Goal: Check status: Check status

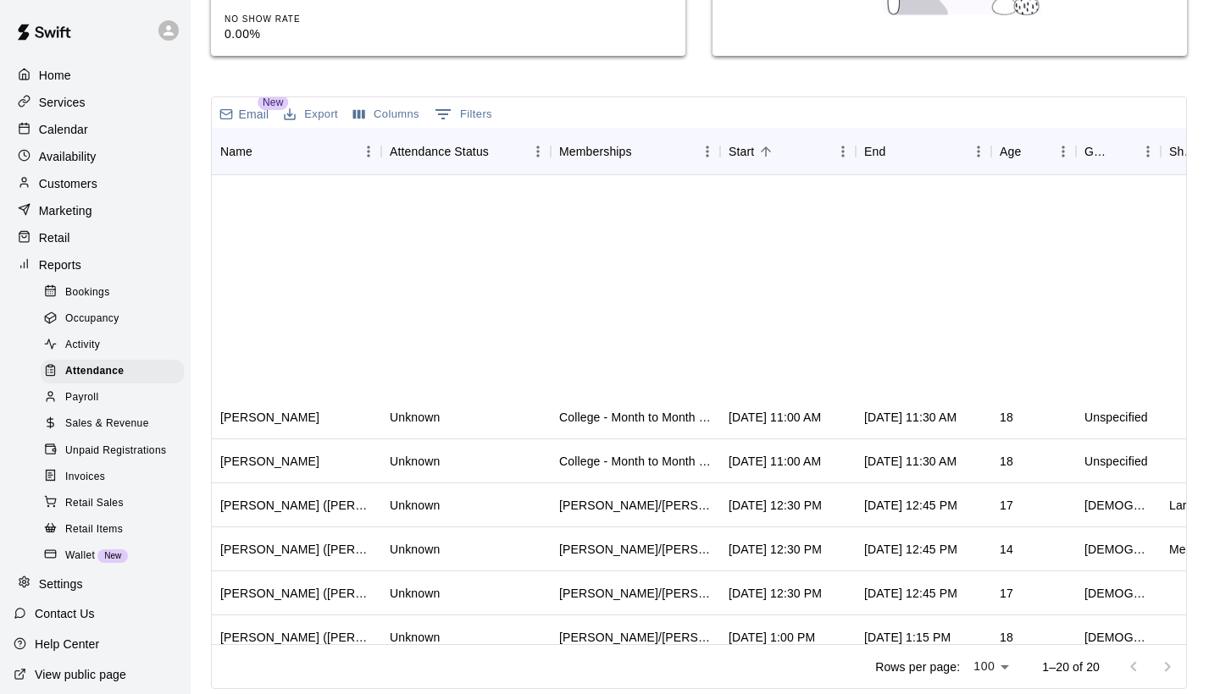
scroll to position [412, 0]
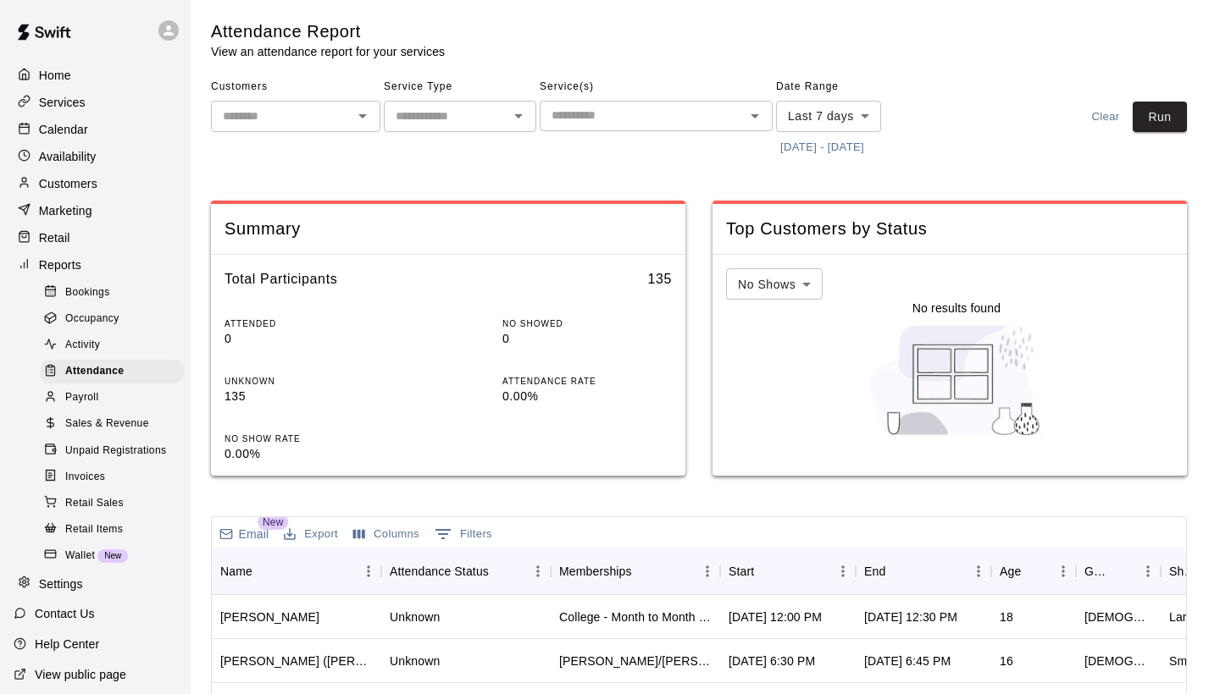
click at [820, 150] on button "[DATE] - [DATE]" at bounding box center [822, 148] width 92 height 26
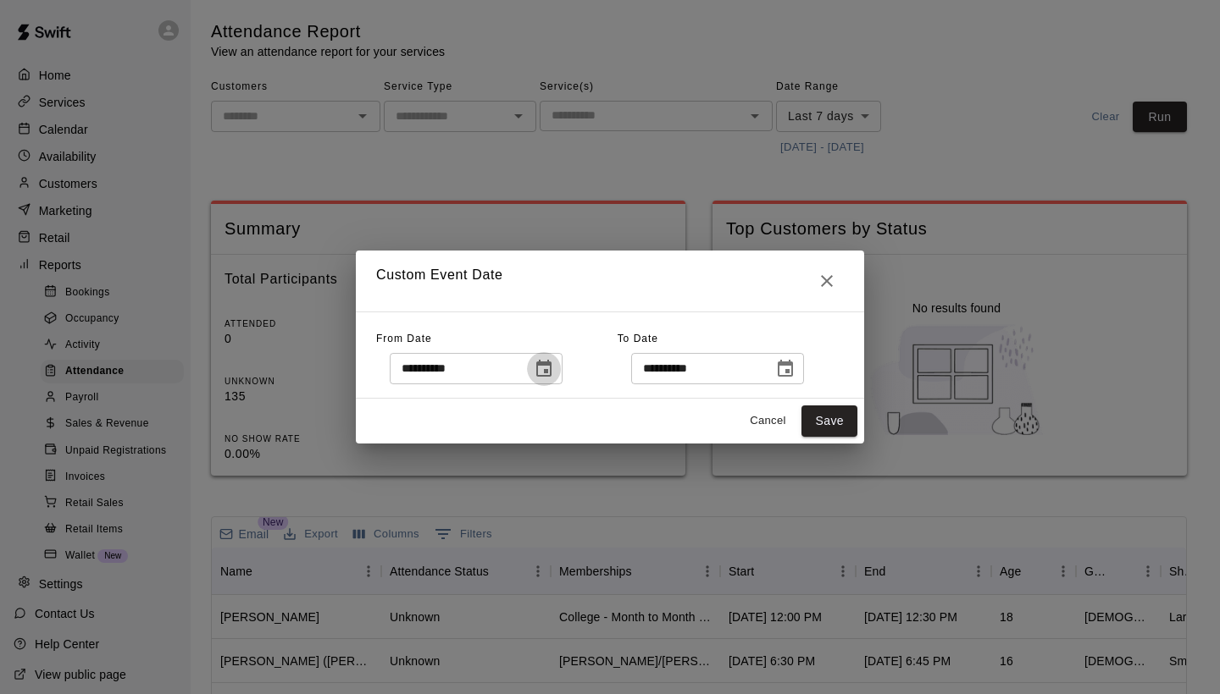
click at [549, 370] on icon "Choose date, selected date is Aug 13, 2025" at bounding box center [544, 369] width 20 height 20
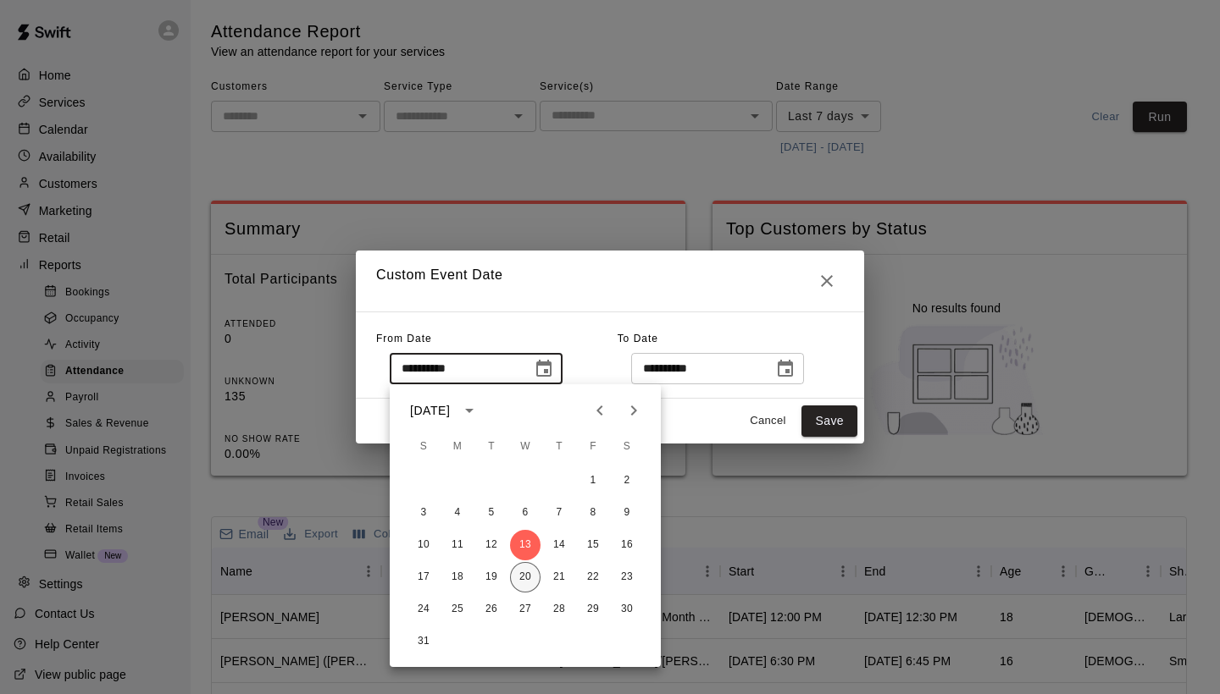
click at [520, 579] on button "20" at bounding box center [525, 577] width 30 height 30
type input "**********"
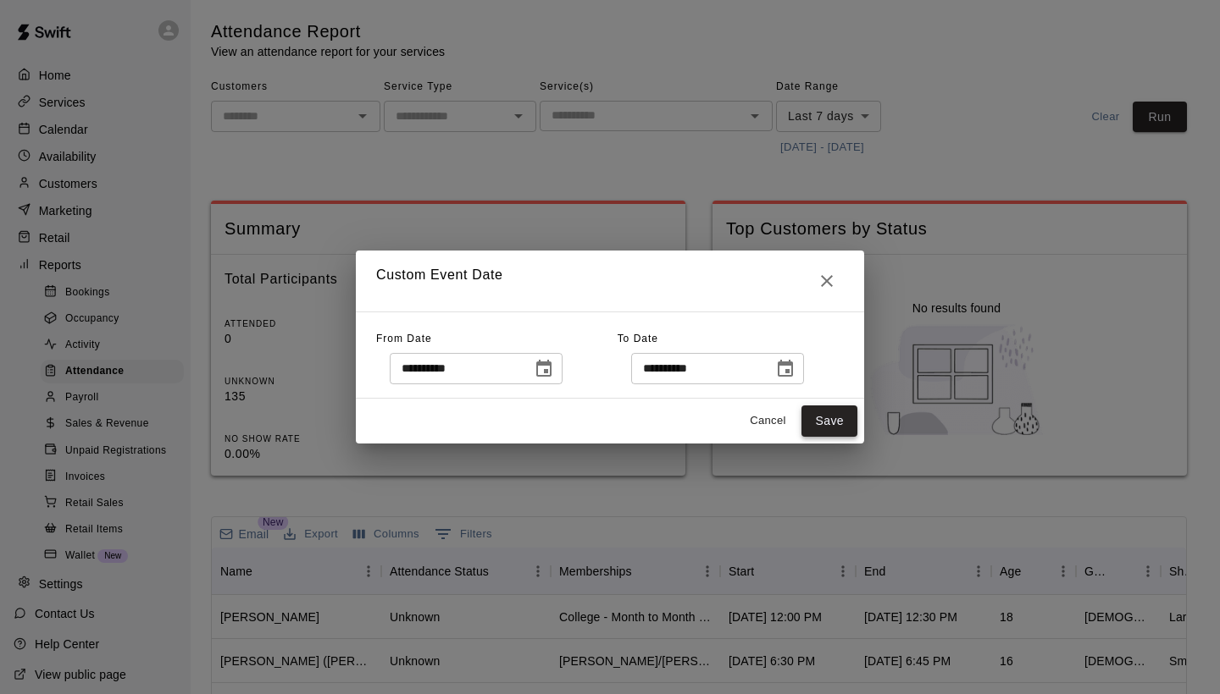
click at [826, 428] on button "Save" at bounding box center [829, 421] width 56 height 31
type input "******"
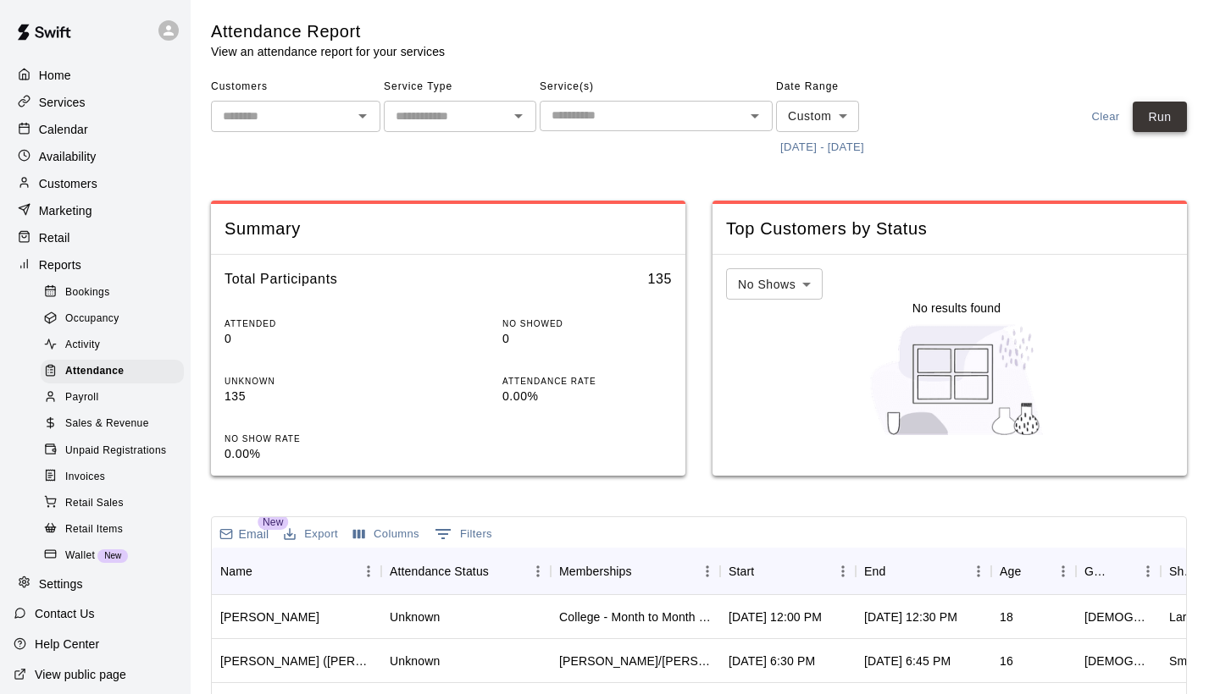
click at [1165, 123] on button "Run" at bounding box center [1159, 117] width 54 height 31
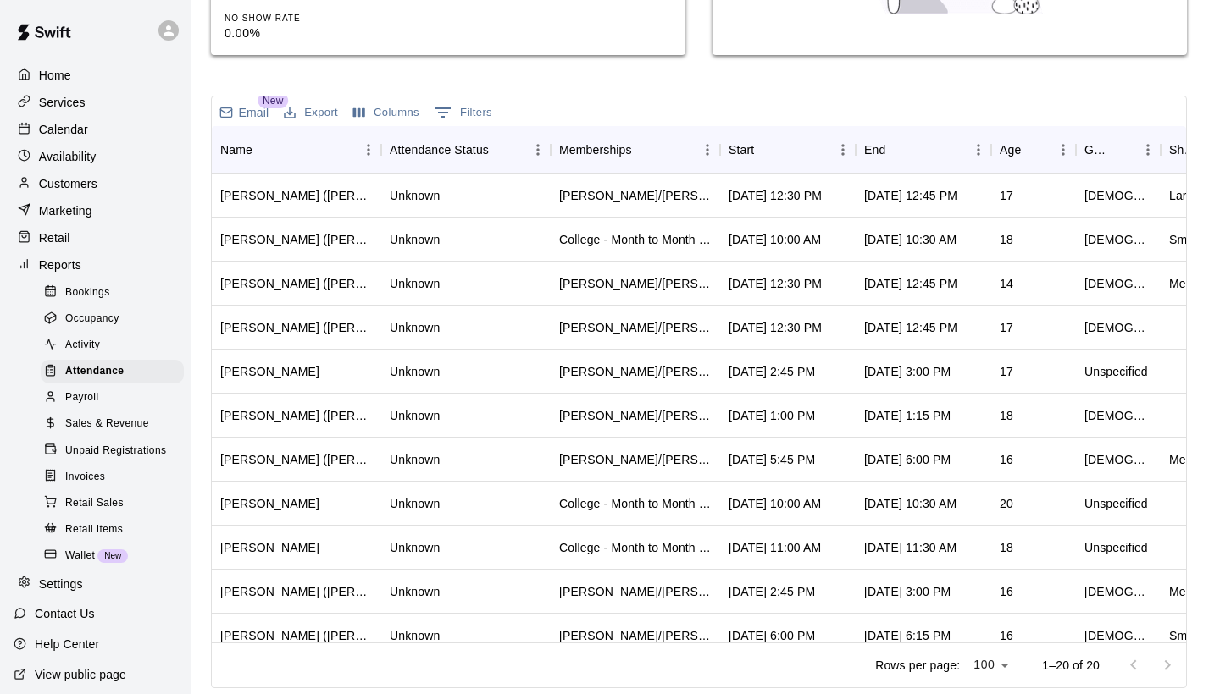
scroll to position [420, 0]
click at [743, 143] on div "Start" at bounding box center [740, 150] width 25 height 47
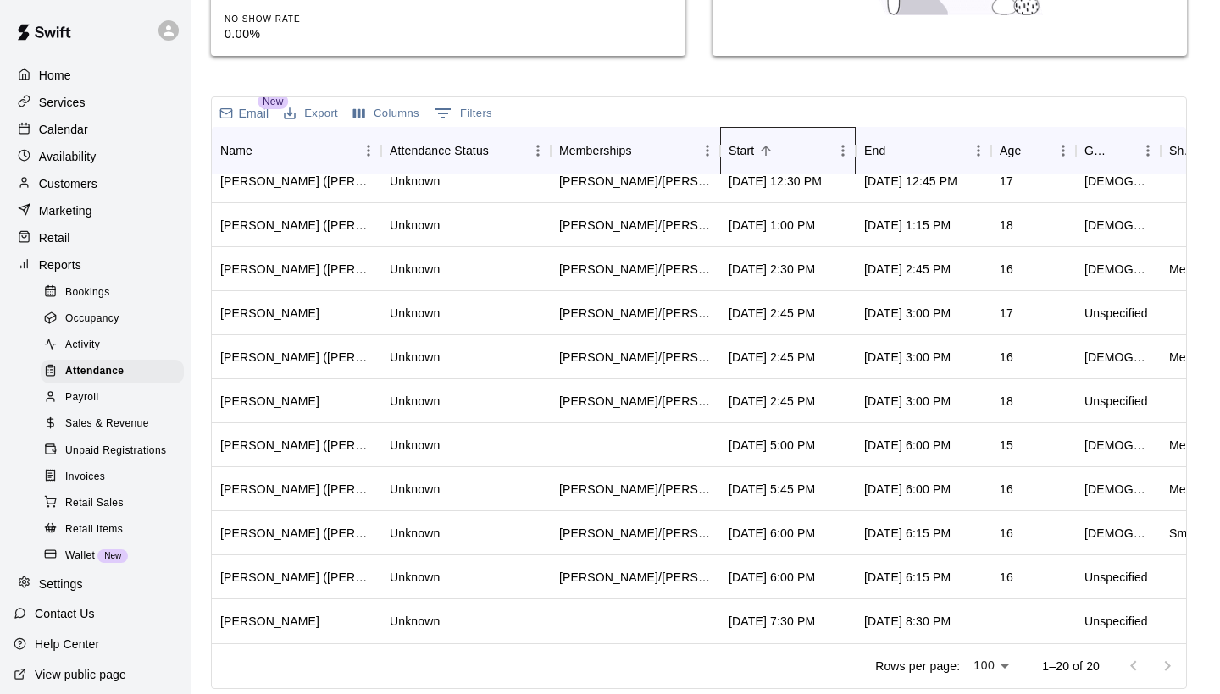
scroll to position [396, 0]
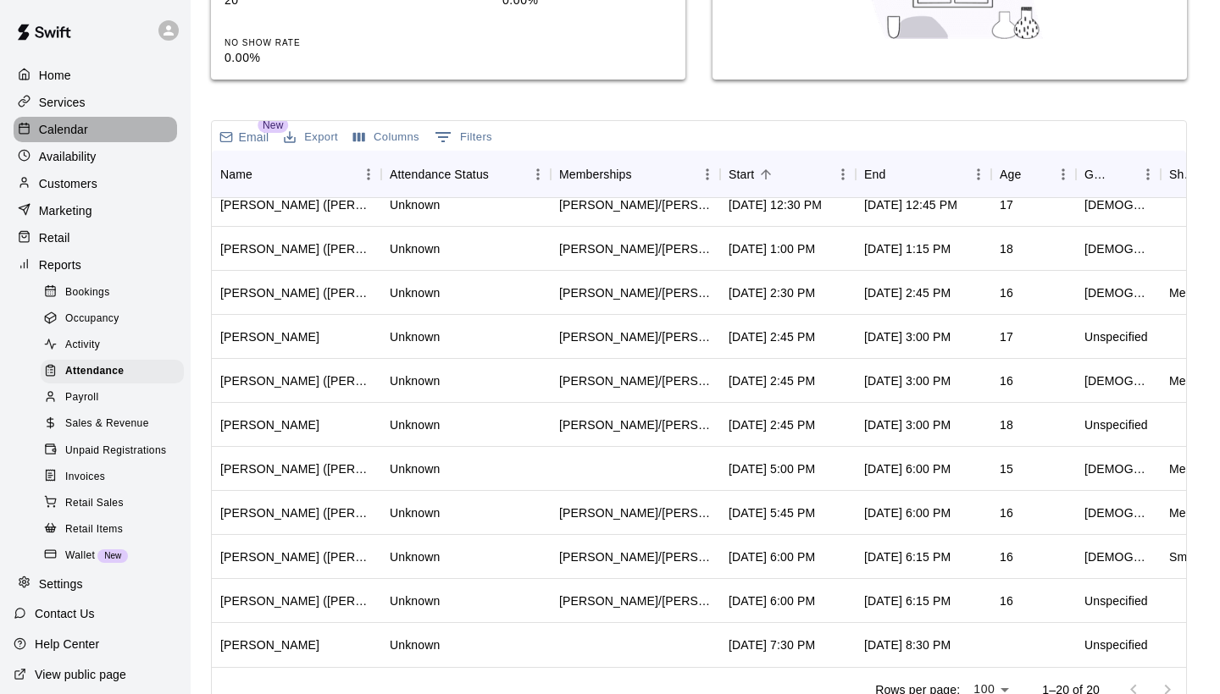
click at [93, 137] on div "Calendar" at bounding box center [95, 129] width 163 height 25
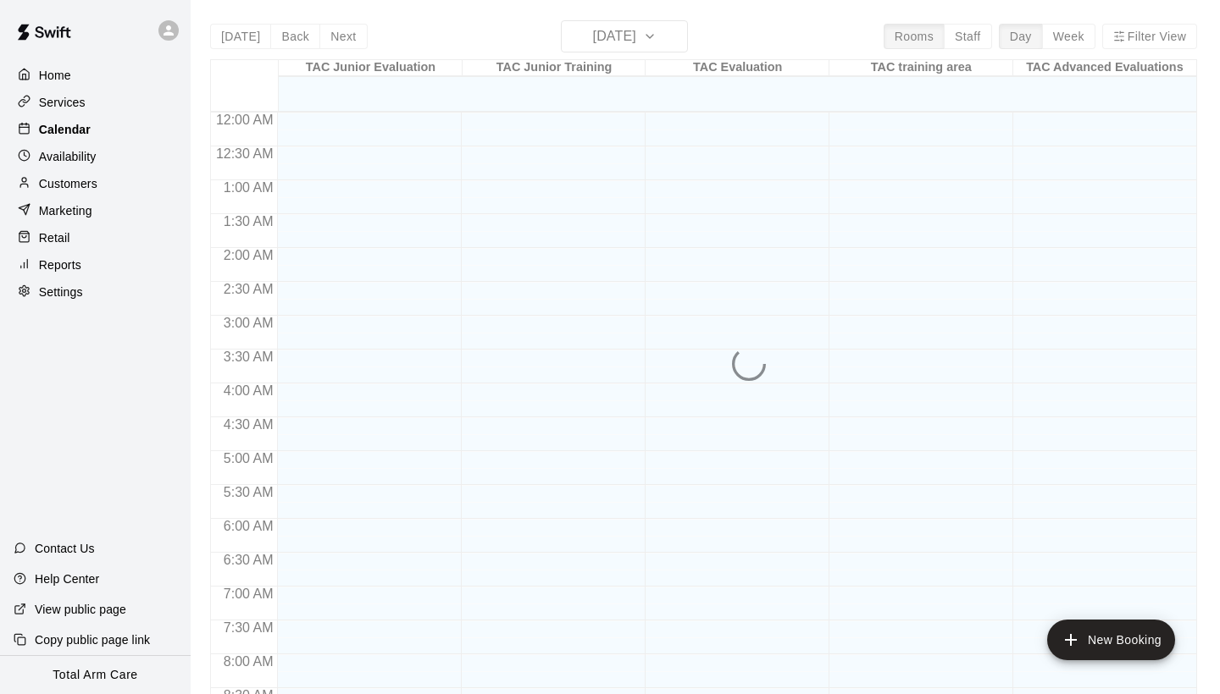
scroll to position [975, 0]
